Goal: Navigation & Orientation: Find specific page/section

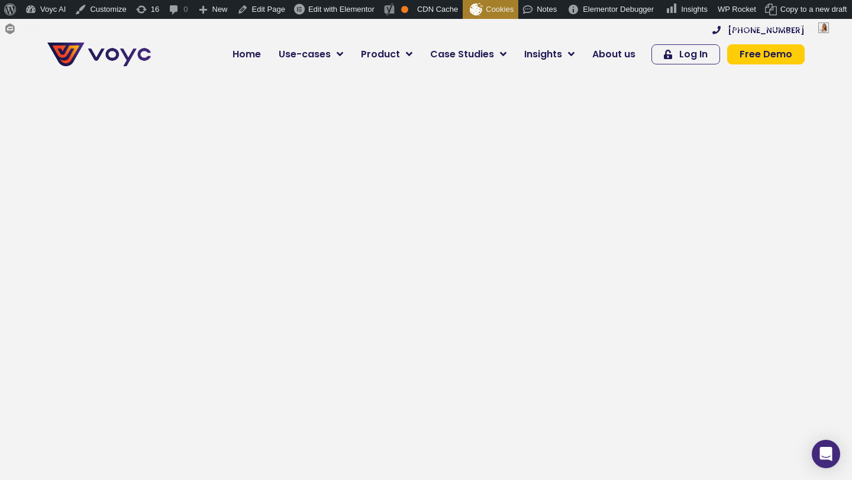
scroll to position [7331, 0]
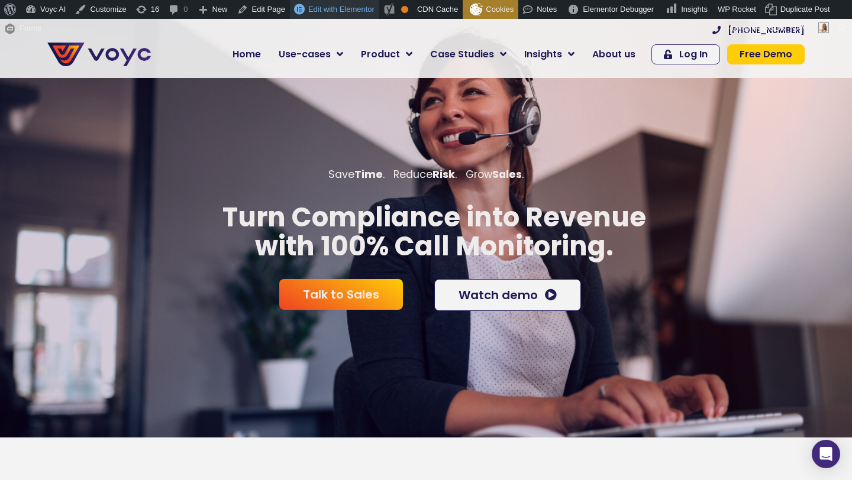
click at [352, 7] on span "Edit with Elementor" at bounding box center [341, 9] width 66 height 9
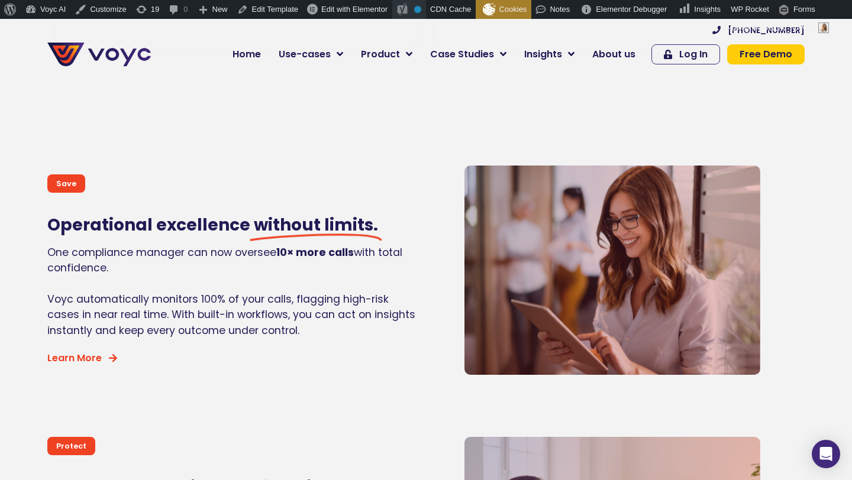
scroll to position [841, 0]
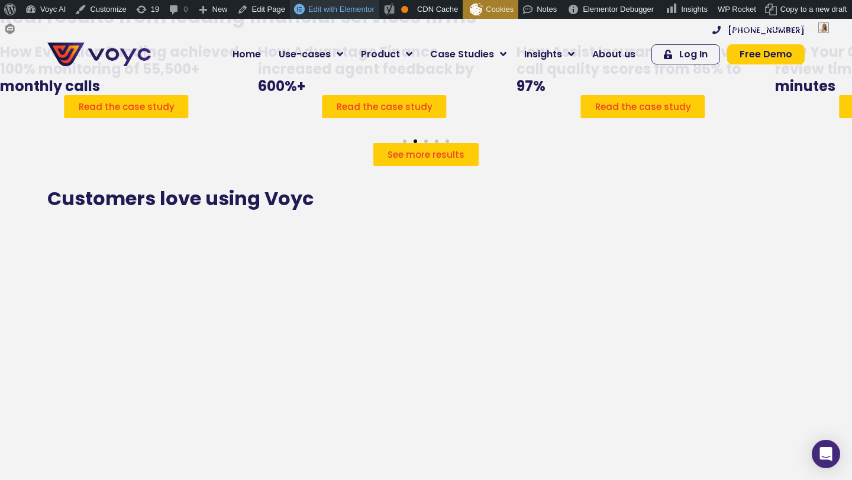
scroll to position [9302, 0]
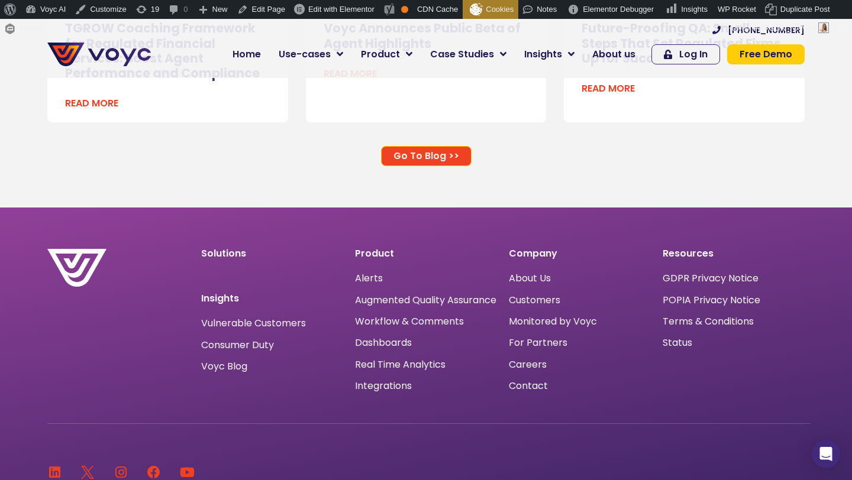
scroll to position [7944, 0]
